Goal: Information Seeking & Learning: Learn about a topic

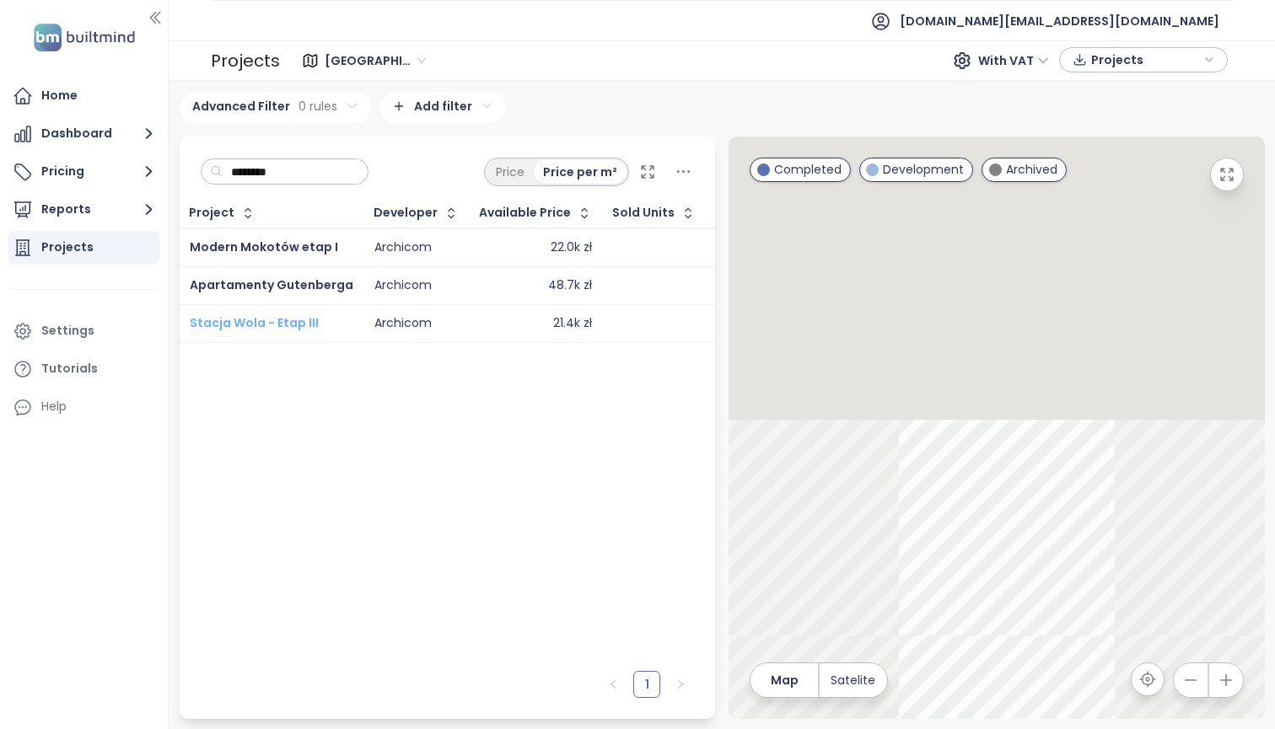
click at [246, 331] on span "Stacja Wola - Etap III" at bounding box center [254, 323] width 129 height 17
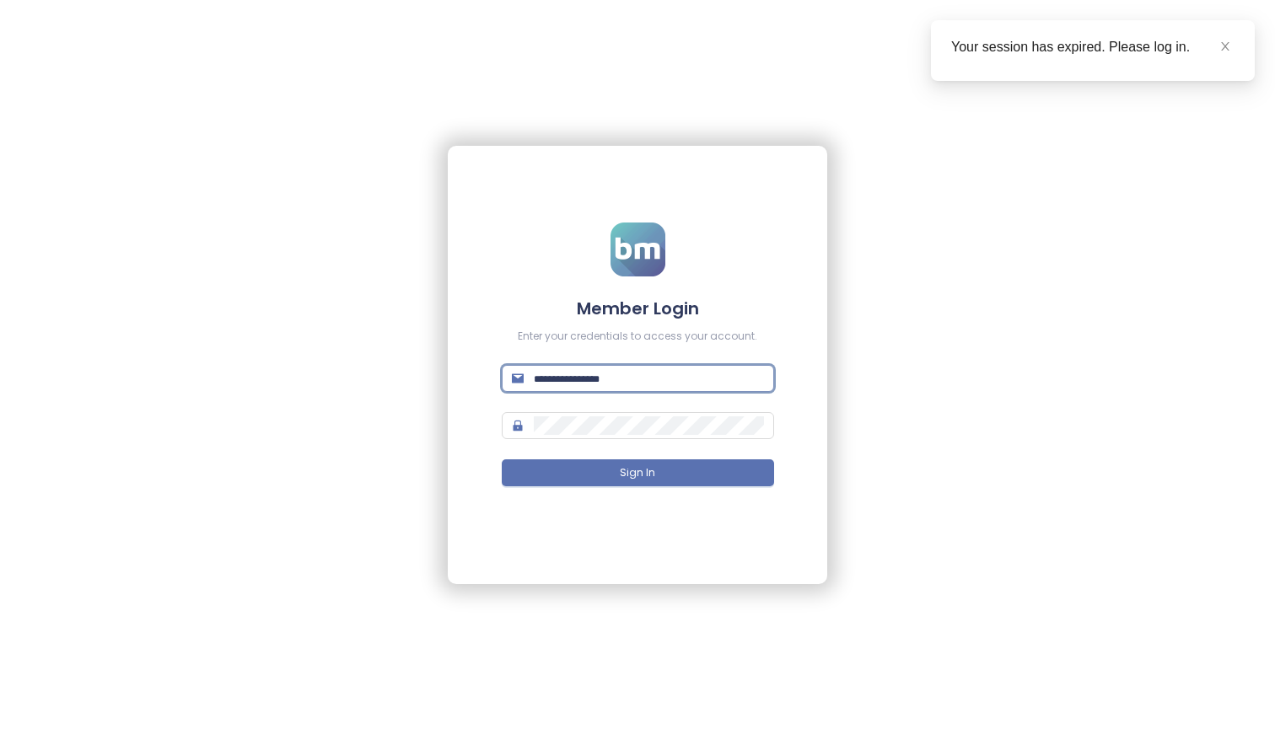
type input "**********"
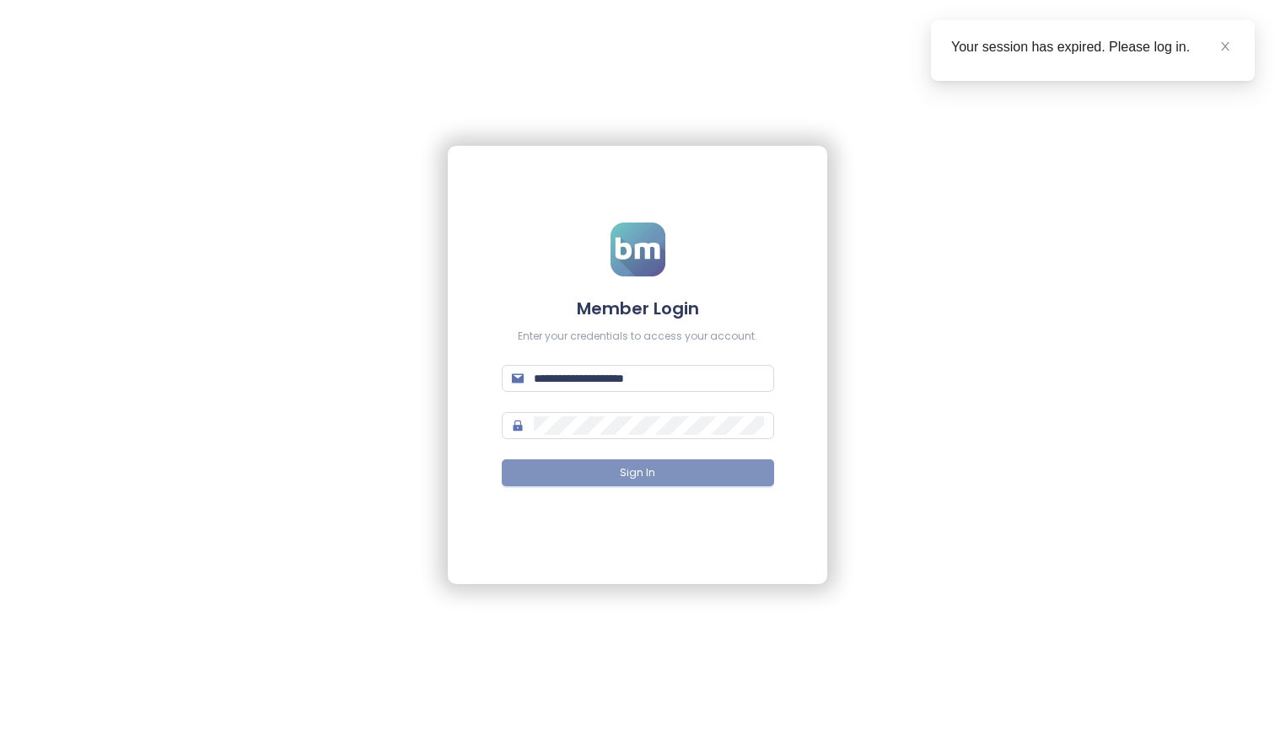
click at [655, 471] on button "Sign In" at bounding box center [638, 473] width 272 height 27
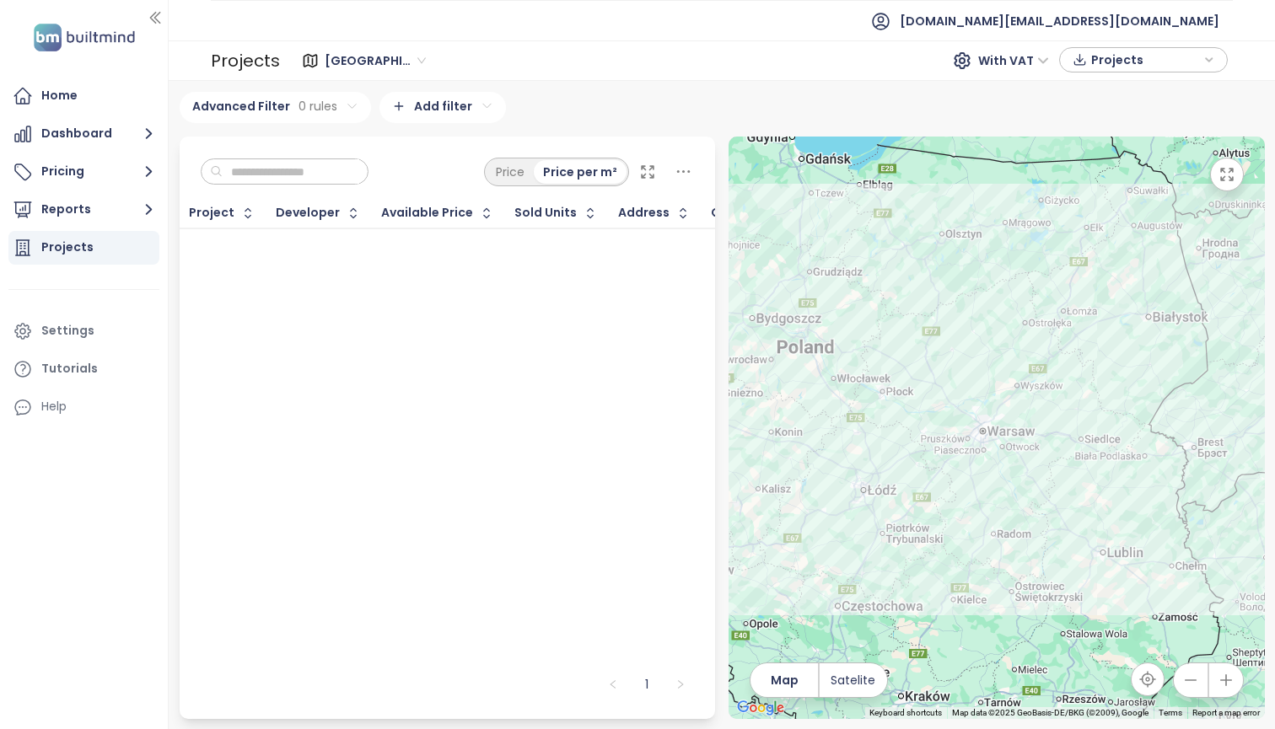
click at [359, 175] on input "text" at bounding box center [291, 171] width 137 height 25
